Goal: Task Accomplishment & Management: Manage account settings

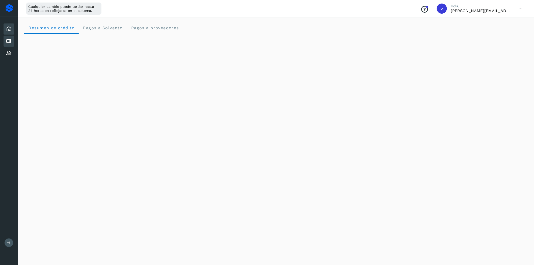
click at [11, 43] on icon at bounding box center [9, 41] width 6 height 6
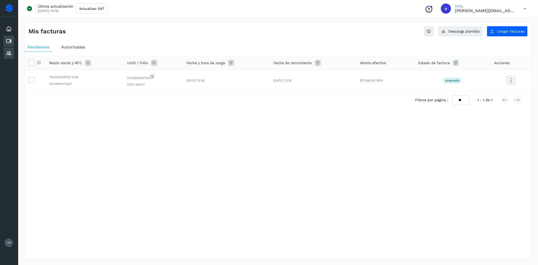
click at [12, 50] on div "Proveedores" at bounding box center [9, 53] width 11 height 11
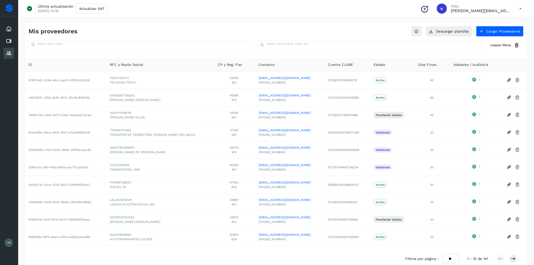
click at [147, 51] on div "Mis proveedores Descargar plantilla Cargar Proveedores Limpiar filtros" at bounding box center [275, 38] width 503 height 32
drag, startPoint x: 299, startPoint y: 261, endPoint x: 295, endPoint y: 262, distance: 3.7
click at [299, 261] on div "Filtros por página : ** ** ** 1 - 10 de 141" at bounding box center [275, 259] width 503 height 18
click at [8, 41] on icon at bounding box center [9, 41] width 6 height 6
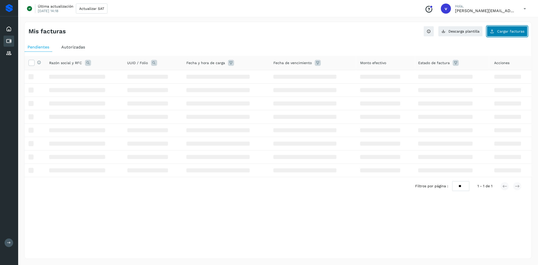
click at [507, 31] on span "Cargar facturas" at bounding box center [510, 32] width 27 height 4
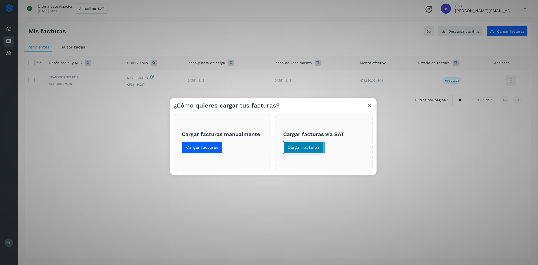
click at [297, 147] on span "Cargar facturas" at bounding box center [304, 148] width 32 height 6
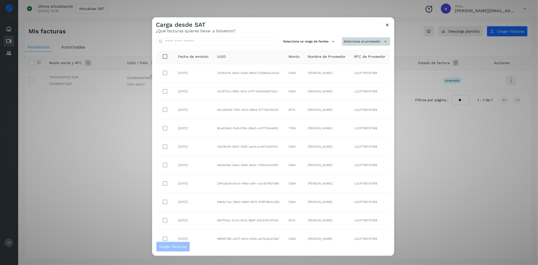
click at [372, 41] on button "Selecciona un proveedor" at bounding box center [366, 42] width 48 height 8
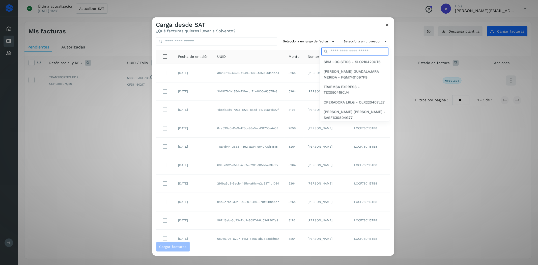
click at [367, 53] on input "text" at bounding box center [354, 51] width 67 height 8
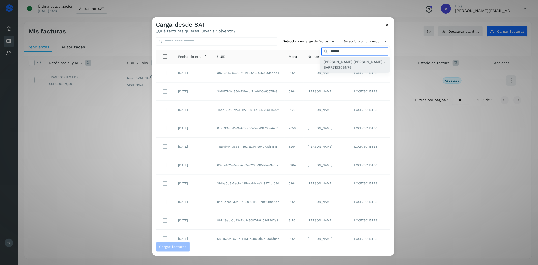
type input "*******"
click at [341, 65] on span "[PERSON_NAME] [PERSON_NAME] - SARR710306N76" at bounding box center [355, 64] width 62 height 11
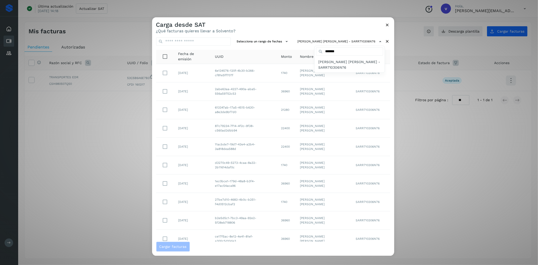
click at [299, 190] on div at bounding box center [421, 149] width 538 height 265
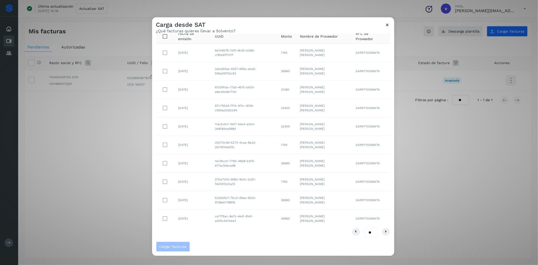
click at [366, 237] on select "** ** **" at bounding box center [370, 232] width 13 height 10
select select "**"
click at [364, 227] on select "** ** **" at bounding box center [370, 232] width 13 height 10
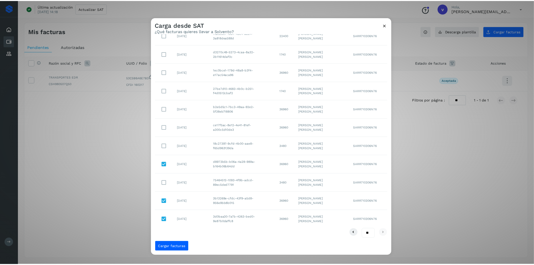
scroll to position [112, 0]
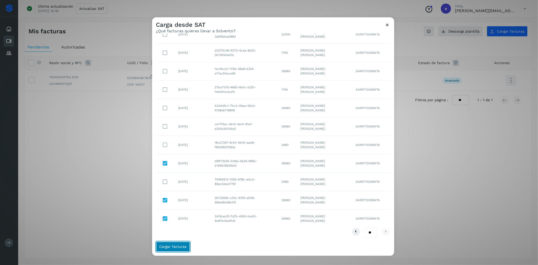
click at [178, 248] on span "Cargar facturas" at bounding box center [172, 247] width 27 height 4
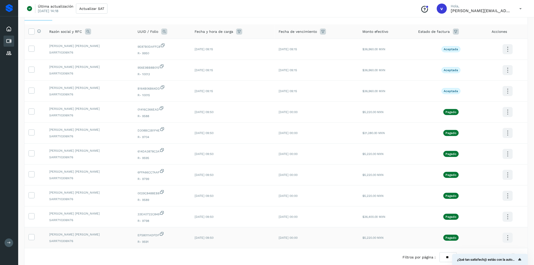
scroll to position [3, 0]
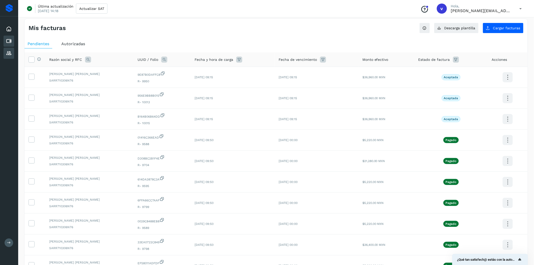
click at [10, 51] on icon at bounding box center [9, 53] width 6 height 6
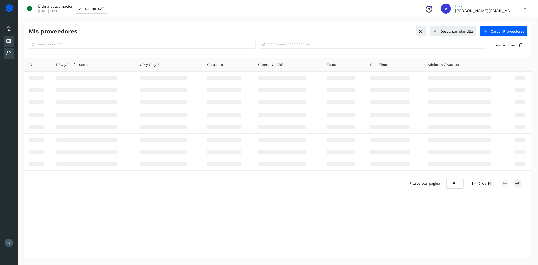
click at [11, 38] on icon at bounding box center [9, 41] width 6 height 6
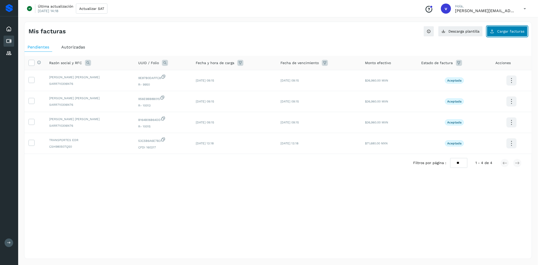
click at [496, 35] on button "Cargar facturas" at bounding box center [507, 31] width 41 height 11
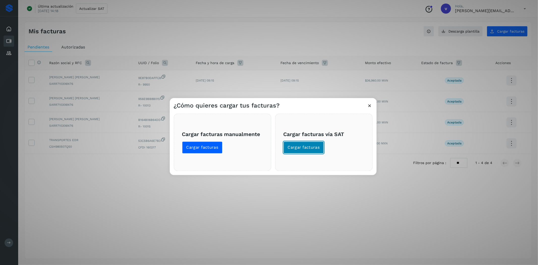
click at [299, 150] on span "Cargar facturas" at bounding box center [304, 148] width 32 height 6
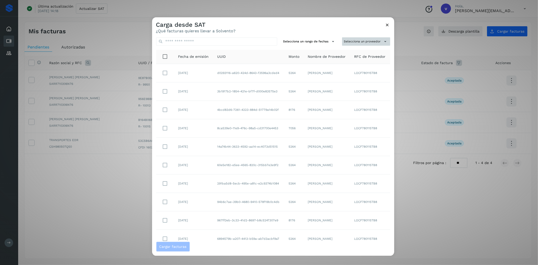
click at [371, 41] on button "Selecciona un proveedor" at bounding box center [366, 42] width 48 height 8
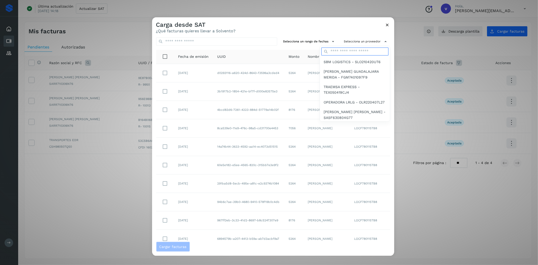
click at [364, 52] on input "text" at bounding box center [354, 51] width 67 height 8
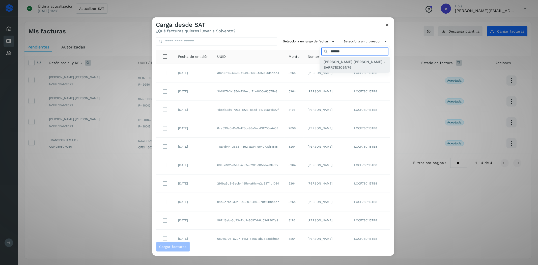
type input "*******"
click at [330, 57] on div "[PERSON_NAME] [PERSON_NAME] - SARR710306N76" at bounding box center [355, 64] width 70 height 15
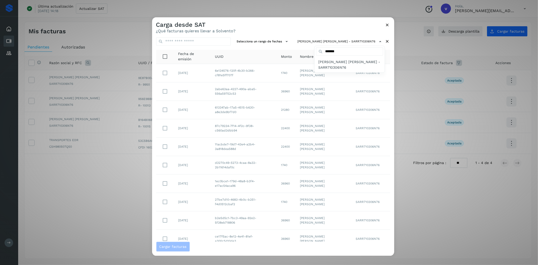
click at [270, 23] on div at bounding box center [421, 149] width 538 height 265
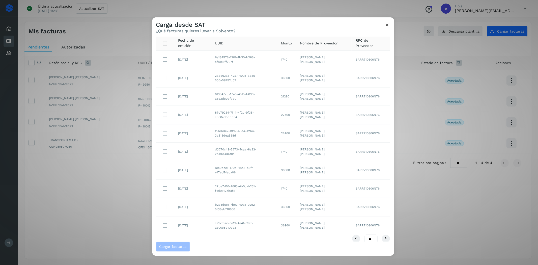
scroll to position [20, 0]
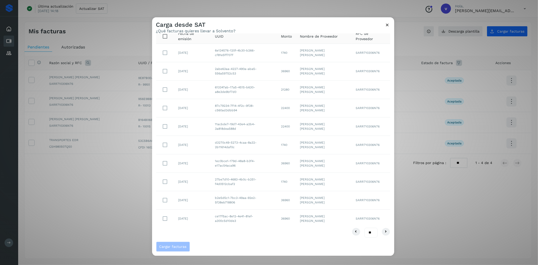
click at [369, 233] on select "** ** **" at bounding box center [370, 232] width 13 height 10
select select "**"
click at [364, 227] on select "** ** **" at bounding box center [370, 232] width 13 height 10
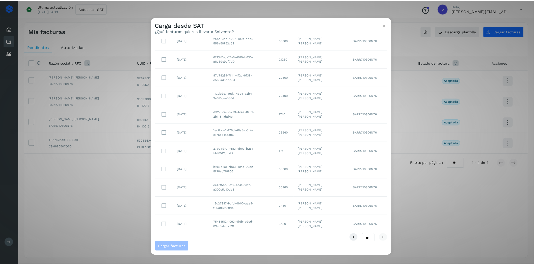
scroll to position [57, 0]
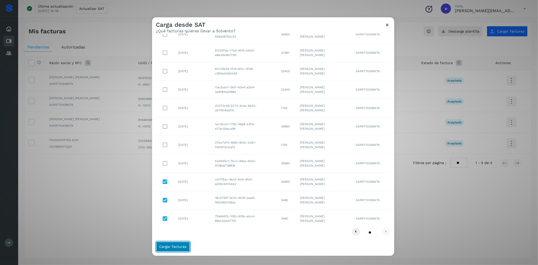
click at [180, 246] on span "Cargar facturas" at bounding box center [172, 247] width 27 height 4
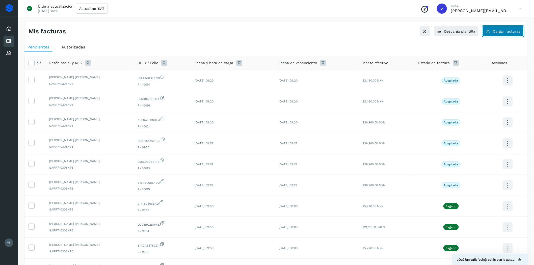
click at [497, 36] on button "Cargar facturas" at bounding box center [502, 31] width 41 height 11
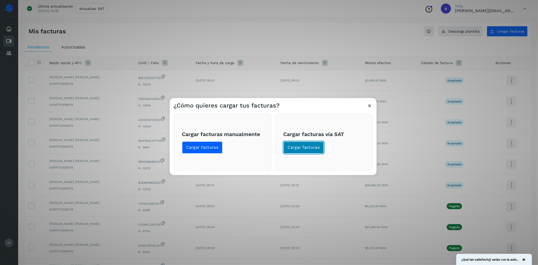
click at [316, 150] on span "Cargar facturas" at bounding box center [304, 148] width 32 height 6
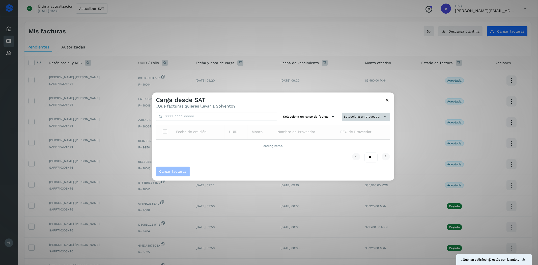
click at [356, 119] on button "Selecciona un proveedor" at bounding box center [366, 117] width 48 height 8
drag, startPoint x: 356, startPoint y: 119, endPoint x: 358, endPoint y: 125, distance: 6.8
click at [358, 125] on input "text" at bounding box center [358, 127] width 62 height 8
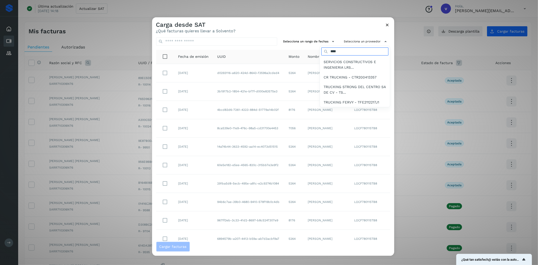
type input "****"
click at [325, 92] on span "TRUCKING STRONG DEL CENTRO SA DE CV - TS..." at bounding box center [355, 89] width 62 height 11
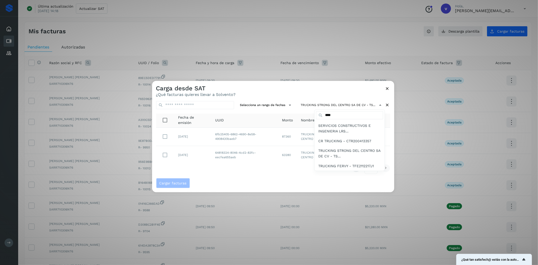
click at [289, 92] on div at bounding box center [421, 213] width 538 height 265
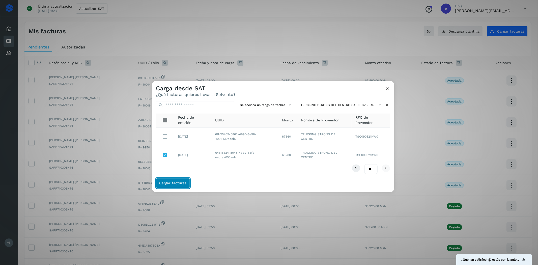
click at [171, 185] on span "Cargar facturas" at bounding box center [172, 183] width 27 height 4
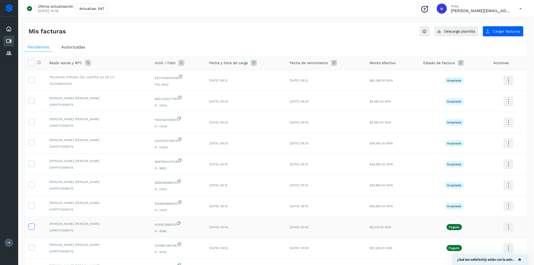
click at [32, 226] on icon at bounding box center [31, 225] width 5 height 5
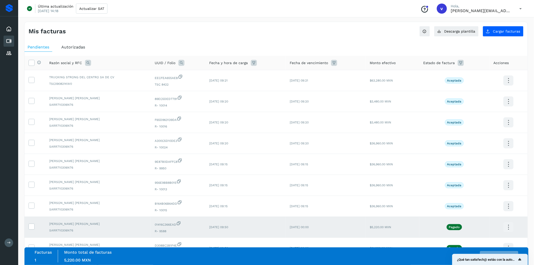
click at [30, 224] on td at bounding box center [34, 227] width 21 height 21
click at [33, 227] on icon at bounding box center [31, 225] width 5 height 5
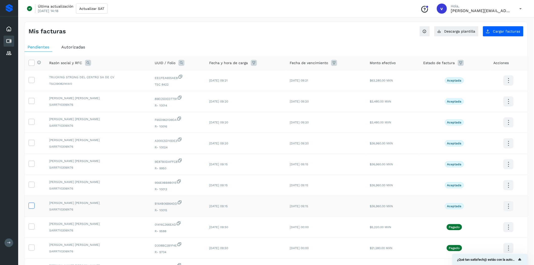
click at [33, 206] on icon at bounding box center [31, 204] width 5 height 5
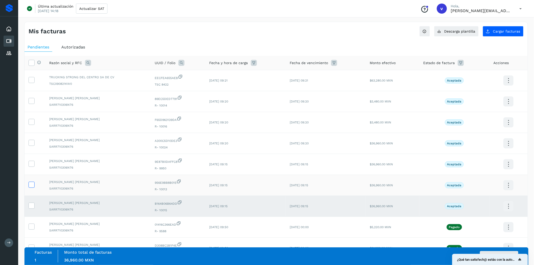
click at [32, 187] on span at bounding box center [31, 186] width 5 height 4
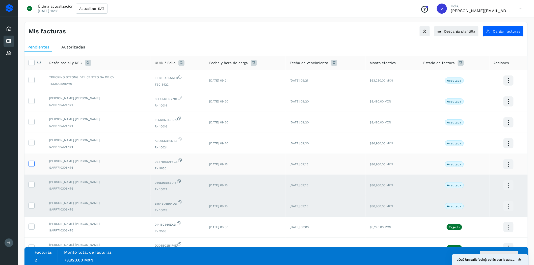
click at [32, 164] on icon at bounding box center [31, 163] width 5 height 5
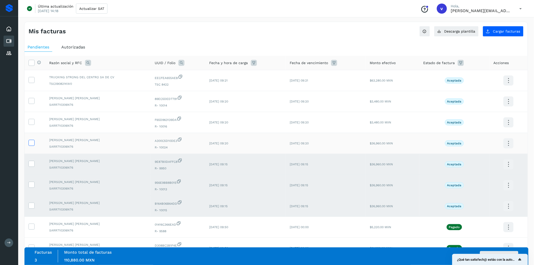
click at [29, 144] on icon at bounding box center [31, 142] width 5 height 5
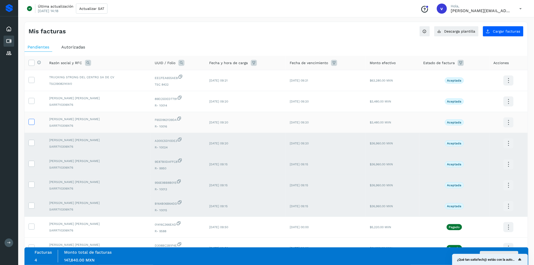
click at [29, 124] on icon at bounding box center [31, 121] width 5 height 5
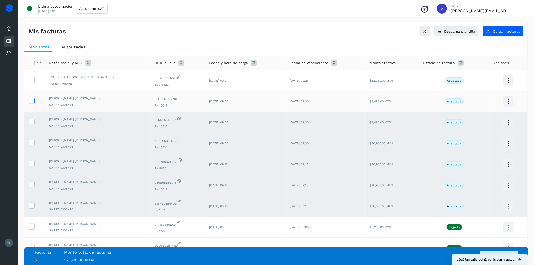
click at [30, 98] on icon at bounding box center [31, 100] width 5 height 5
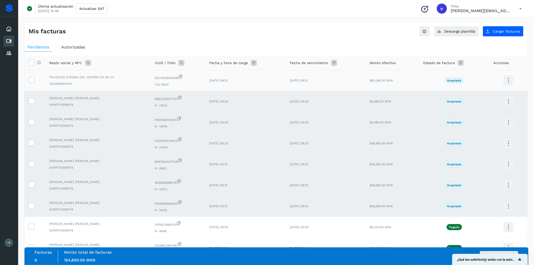
click at [28, 79] on td at bounding box center [34, 80] width 21 height 21
click at [29, 79] on icon at bounding box center [31, 79] width 5 height 5
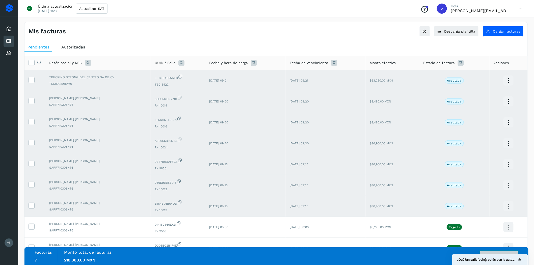
click at [492, 252] on button "Autorizar facturas" at bounding box center [499, 256] width 38 height 10
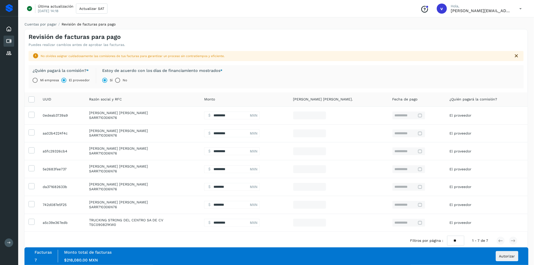
scroll to position [22, 0]
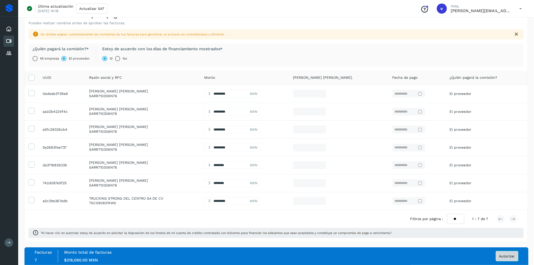
click at [505, 260] on button "Autorizar" at bounding box center [506, 256] width 22 height 10
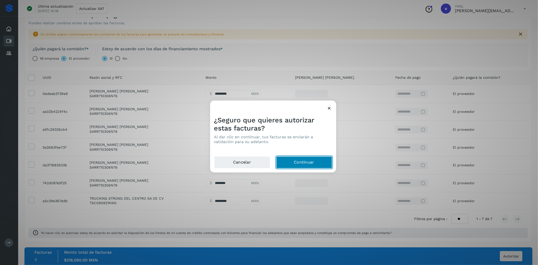
click at [324, 165] on button "Continuar" at bounding box center [304, 162] width 56 height 12
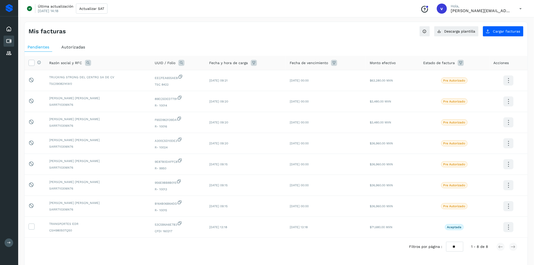
click at [81, 261] on div "Selecciona una fecha" at bounding box center [275, 259] width 503 height 8
